Goal: Information Seeking & Learning: Learn about a topic

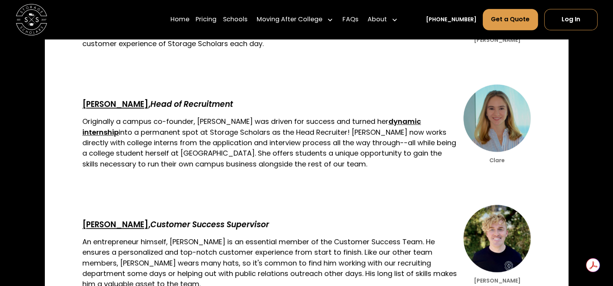
scroll to position [1196, 0]
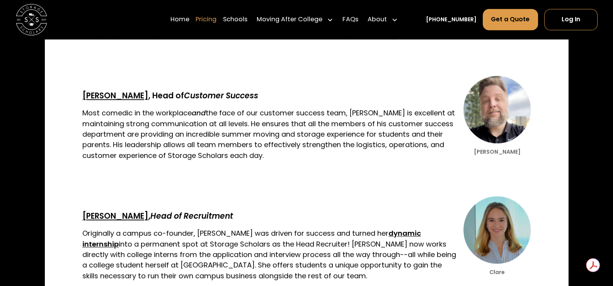
click at [216, 19] on link "Pricing" at bounding box center [206, 20] width 21 height 22
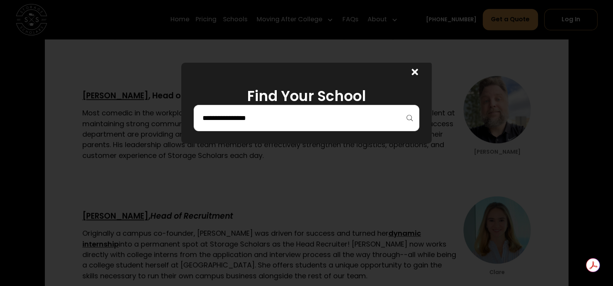
click at [243, 116] on input "search" at bounding box center [306, 117] width 209 height 13
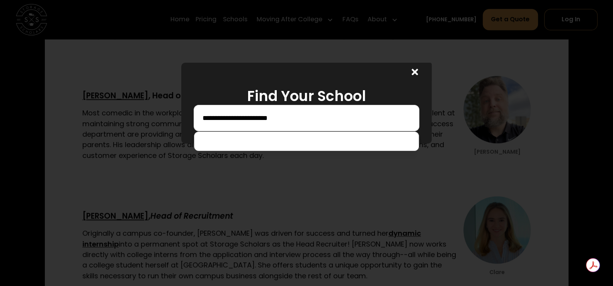
type input "**********"
click at [417, 73] on icon at bounding box center [415, 72] width 6 height 6
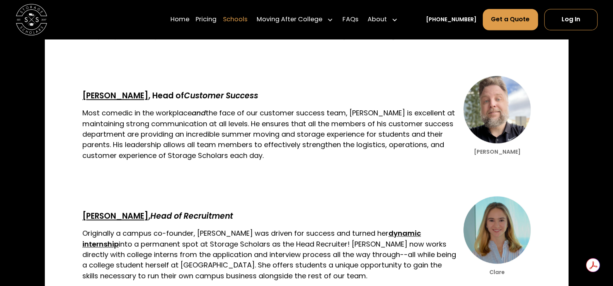
click at [245, 18] on link "Schools" at bounding box center [235, 20] width 24 height 22
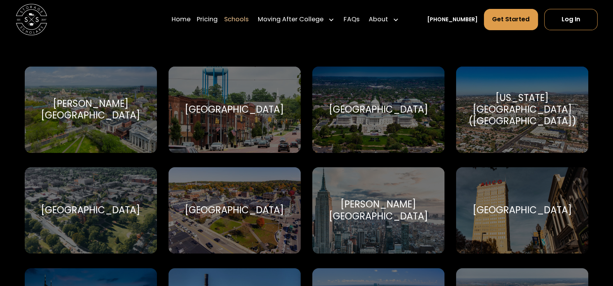
scroll to position [347, 0]
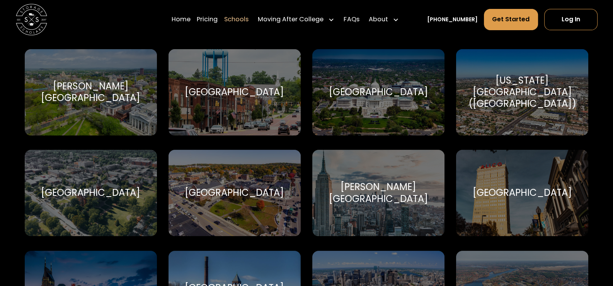
click at [240, 189] on div "Babson College" at bounding box center [234, 193] width 99 height 12
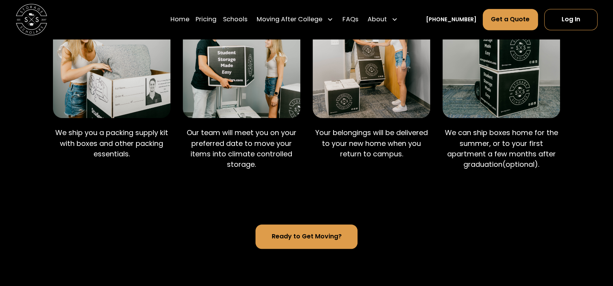
scroll to position [502, 0]
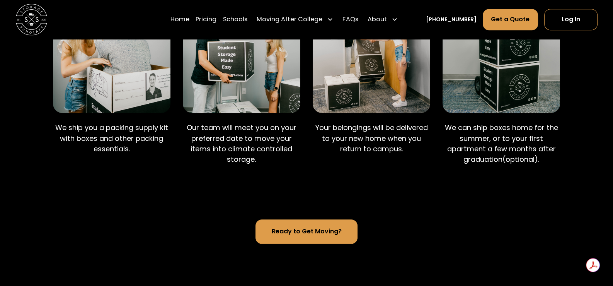
click at [56, 13] on div "Home Pricing Schools Moving After College Commercial Projects Apartment Moving …" at bounding box center [307, 19] width 582 height 39
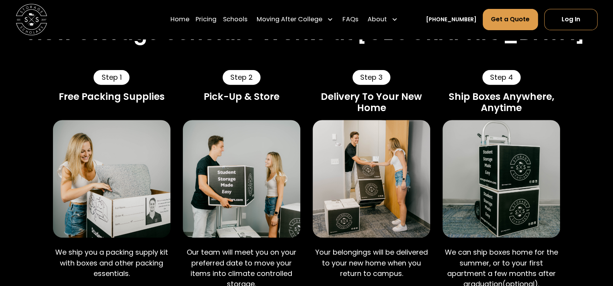
scroll to position [347, 0]
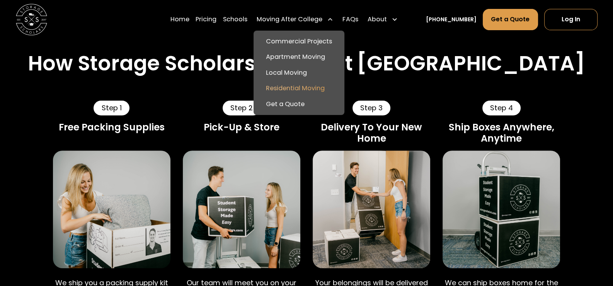
click at [294, 87] on link "Residential Moving" at bounding box center [299, 88] width 85 height 15
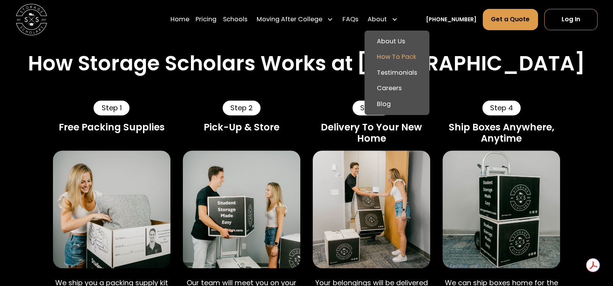
click at [392, 58] on link "How To Pack" at bounding box center [397, 56] width 59 height 15
